Goal: Information Seeking & Learning: Learn about a topic

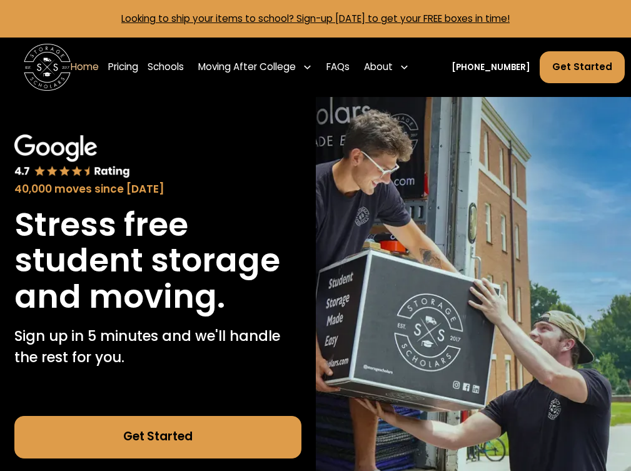
scroll to position [3990, 0]
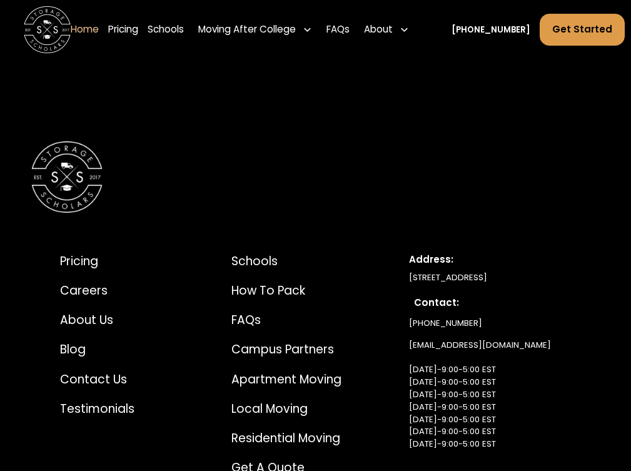
click at [120, 29] on link "Pricing" at bounding box center [123, 29] width 30 height 33
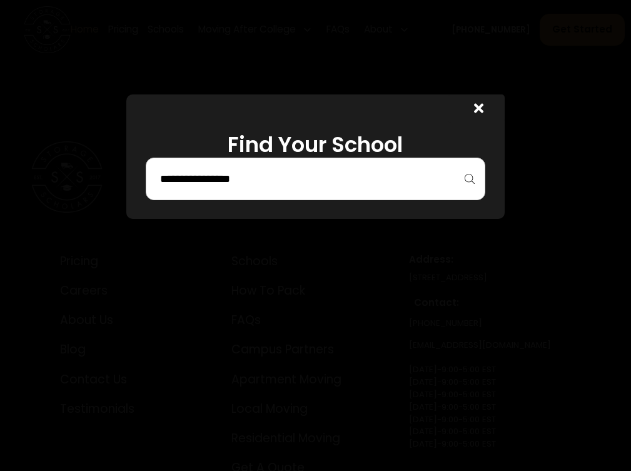
click at [92, 31] on div at bounding box center [315, 235] width 631 height 471
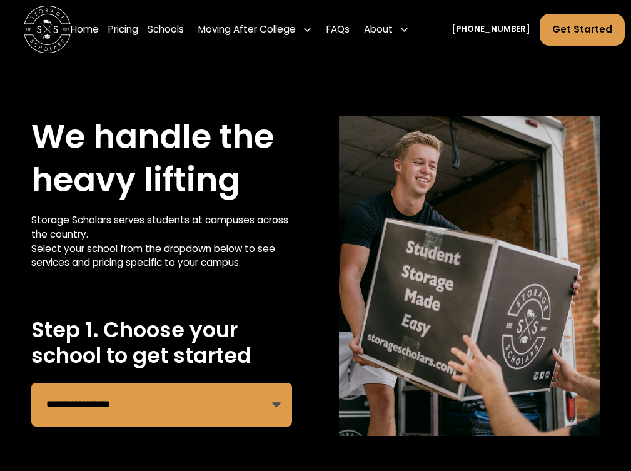
scroll to position [3246, 0]
